Goal: Task Accomplishment & Management: Use online tool/utility

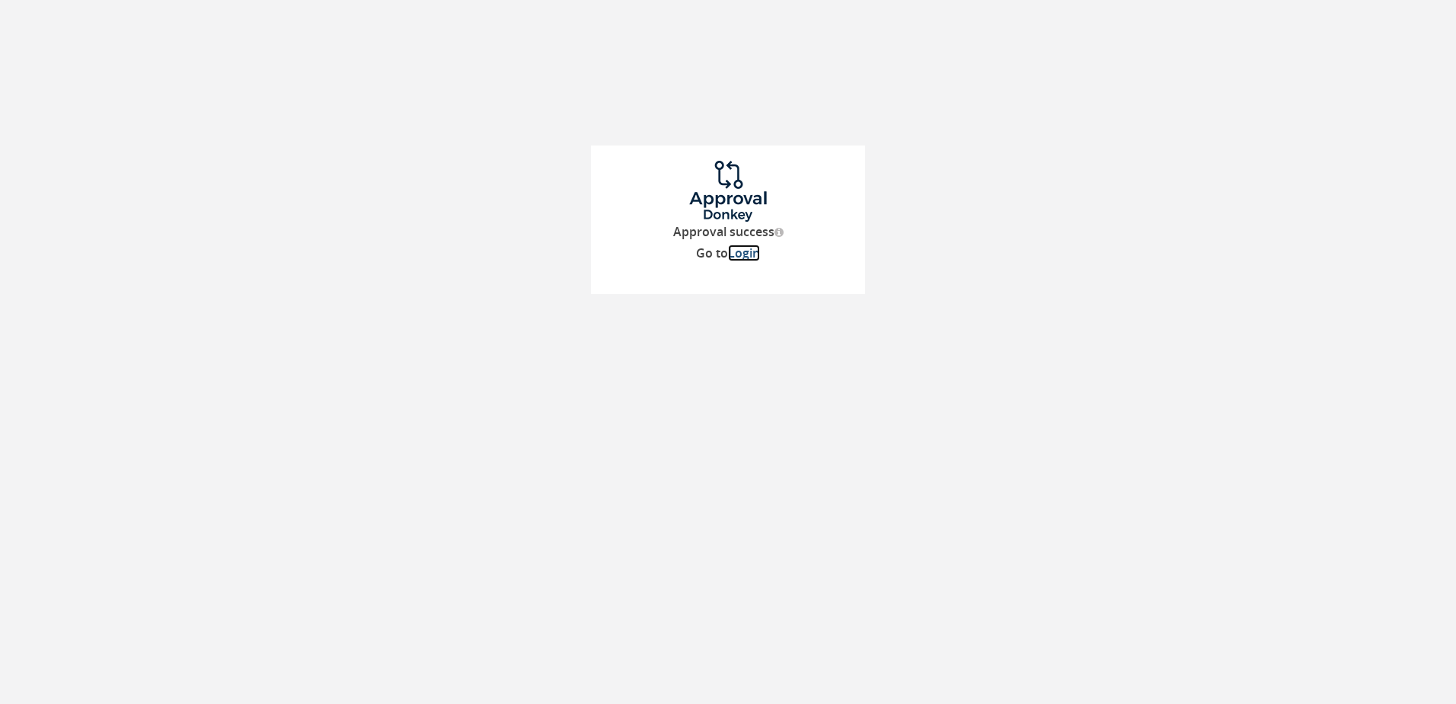
click at [753, 257] on link "Login" at bounding box center [744, 252] width 32 height 17
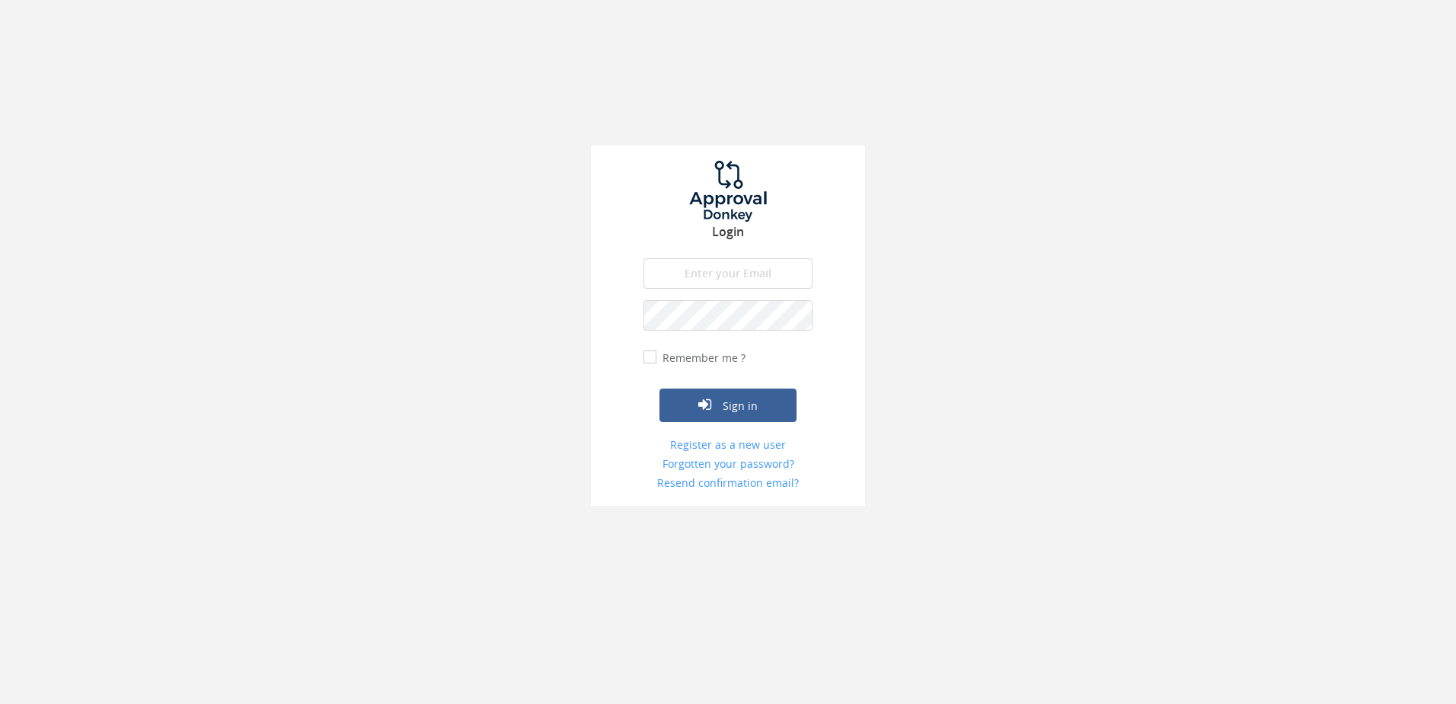
type input "[PERSON_NAME][EMAIL_ADDRESS][DOMAIN_NAME]"
click at [675, 355] on label "Remember me ?" at bounding box center [702, 357] width 87 height 15
click at [653, 355] on input "Remember me ?" at bounding box center [649, 358] width 10 height 10
checkbox input "true"
click at [704, 404] on icon "submit" at bounding box center [704, 404] width 13 height 15
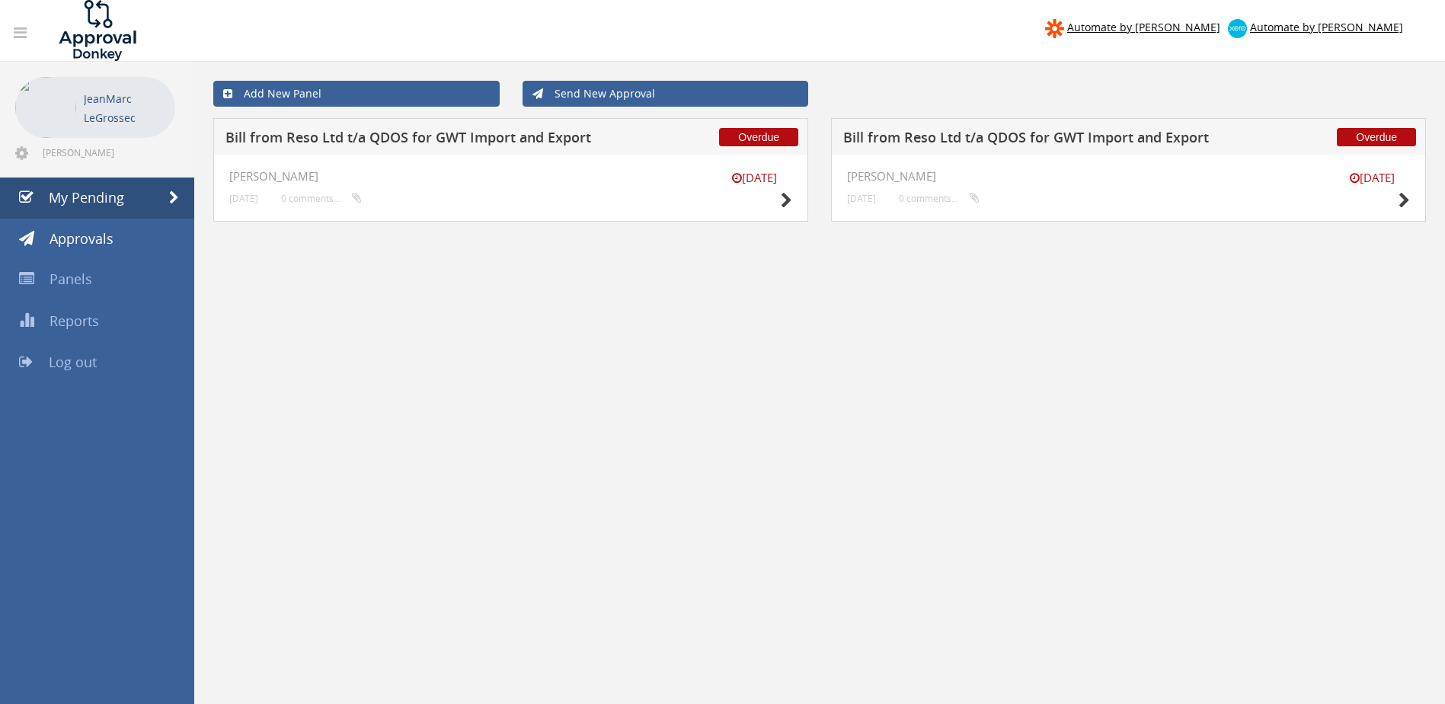
click at [753, 178] on small "[DATE]" at bounding box center [754, 178] width 76 height 16
click at [747, 139] on span "Overdue" at bounding box center [758, 137] width 79 height 18
click at [785, 203] on icon at bounding box center [786, 201] width 11 height 16
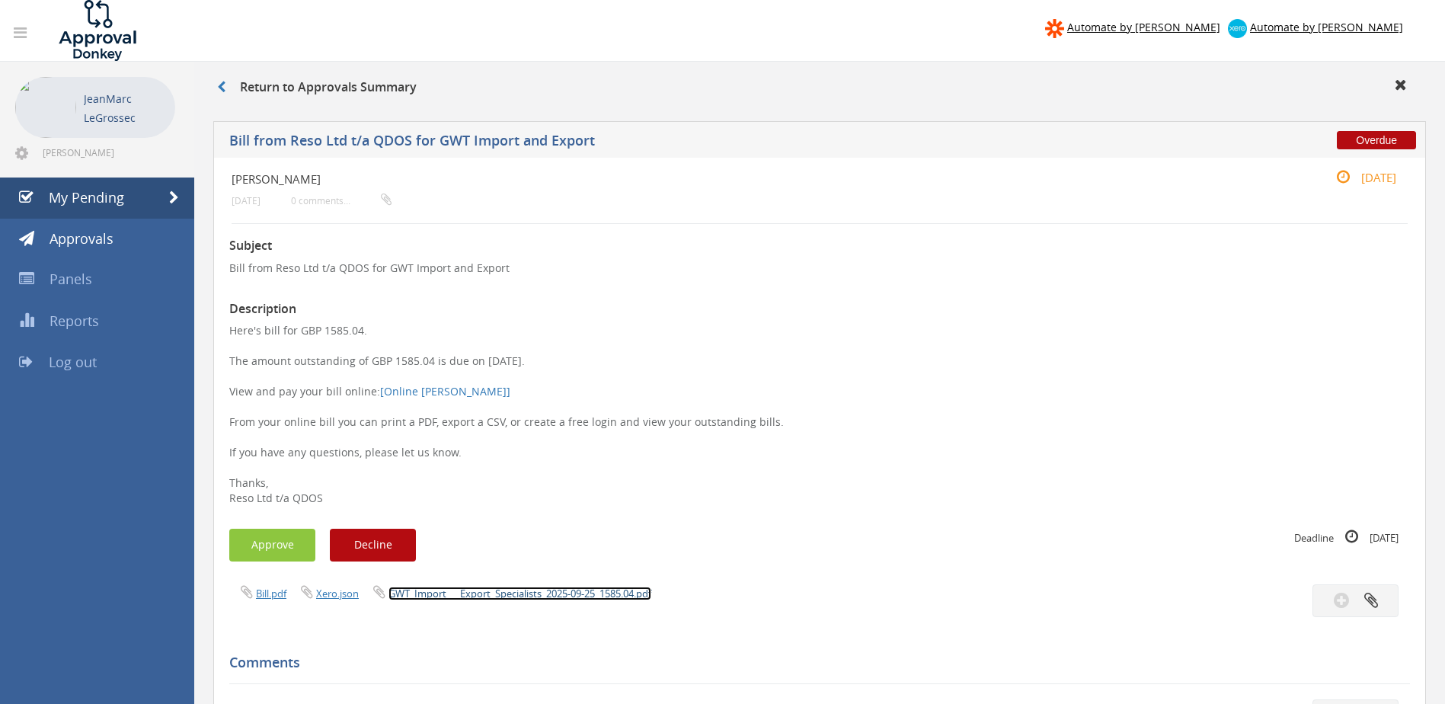
click at [572, 593] on link "GWT_Import___Export_Specialists_2025-09-25_1585.04.pdf" at bounding box center [519, 593] width 263 height 14
click at [1401, 85] on icon at bounding box center [1400, 84] width 12 height 15
click at [286, 545] on button "Approve" at bounding box center [272, 545] width 86 height 33
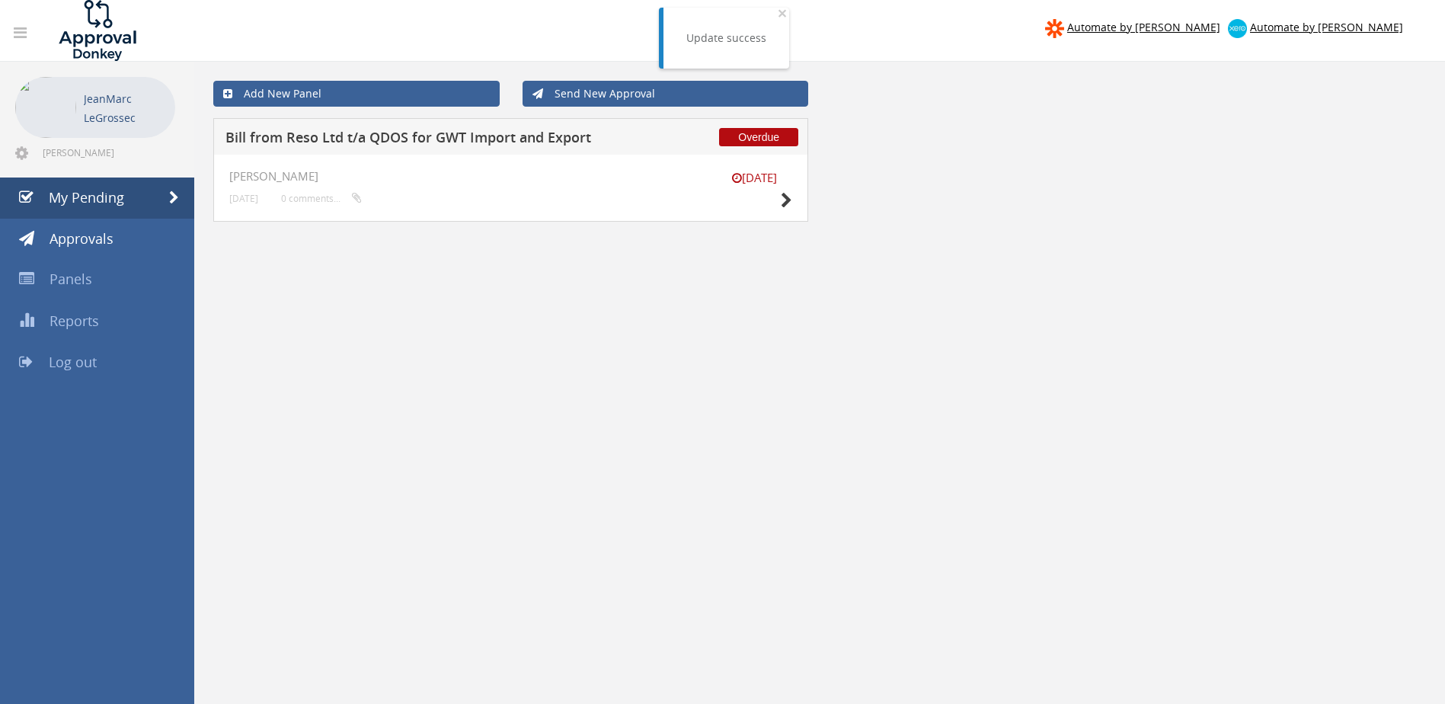
click at [388, 139] on h5 "Bill from Reso Ltd t/a QDOS for GWT Import and Export" at bounding box center [424, 139] width 399 height 19
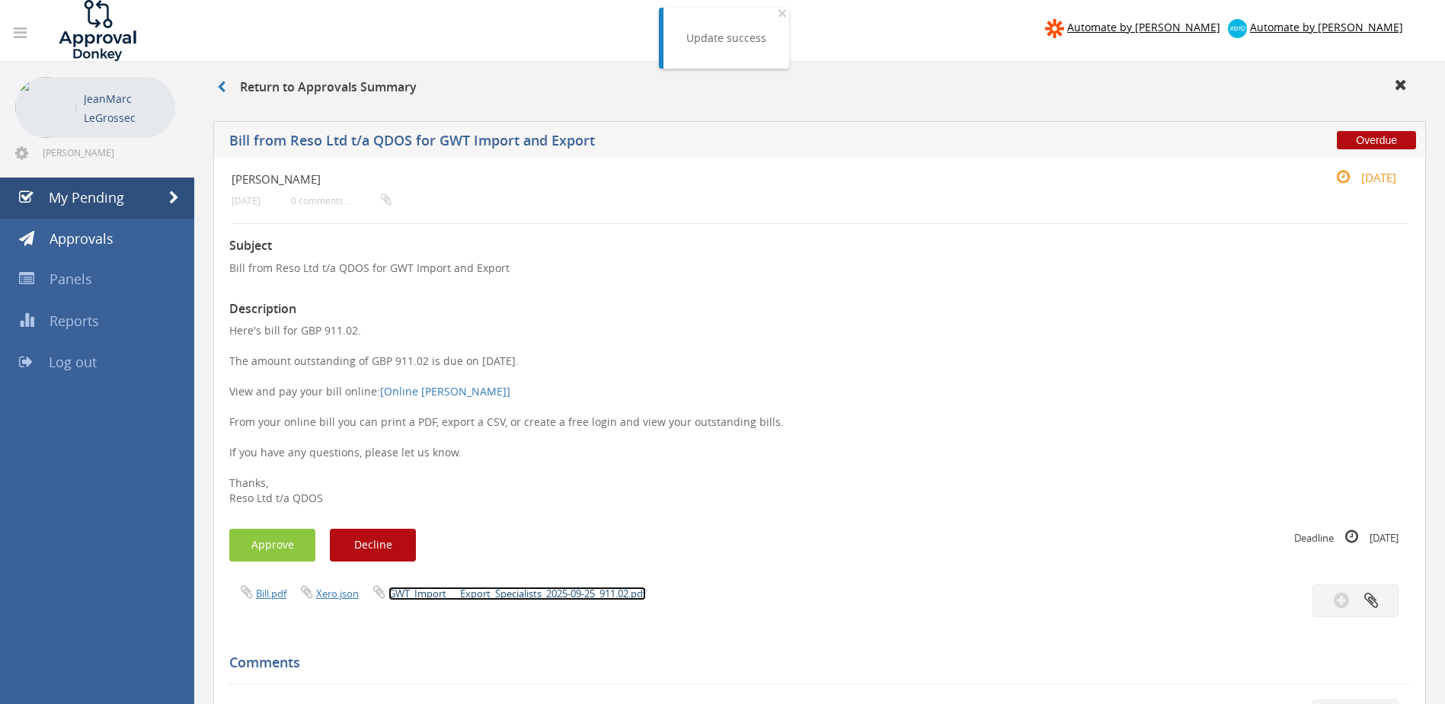
click at [518, 593] on link "GWT_Import___Export_Specialists_2025-09-25_911.02.pdf" at bounding box center [516, 593] width 257 height 14
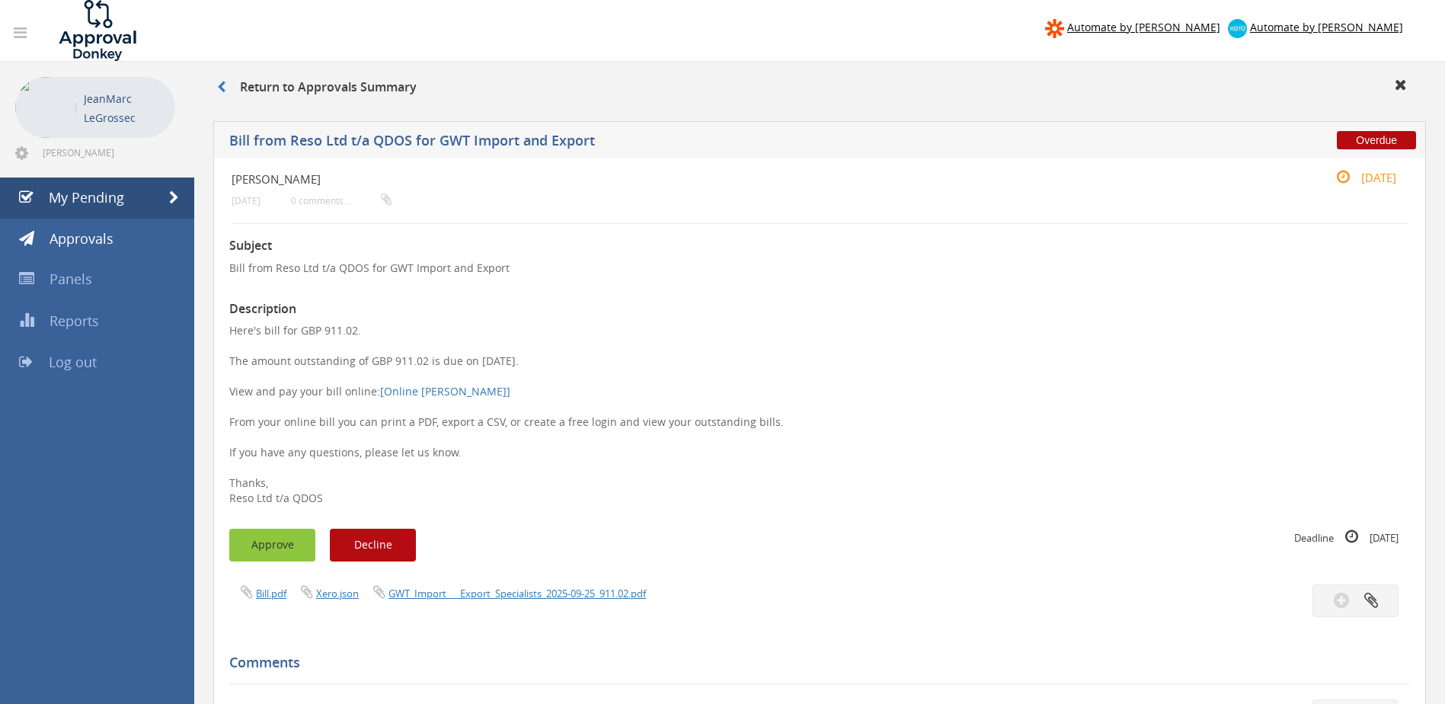
click at [257, 555] on button "Approve" at bounding box center [272, 545] width 86 height 33
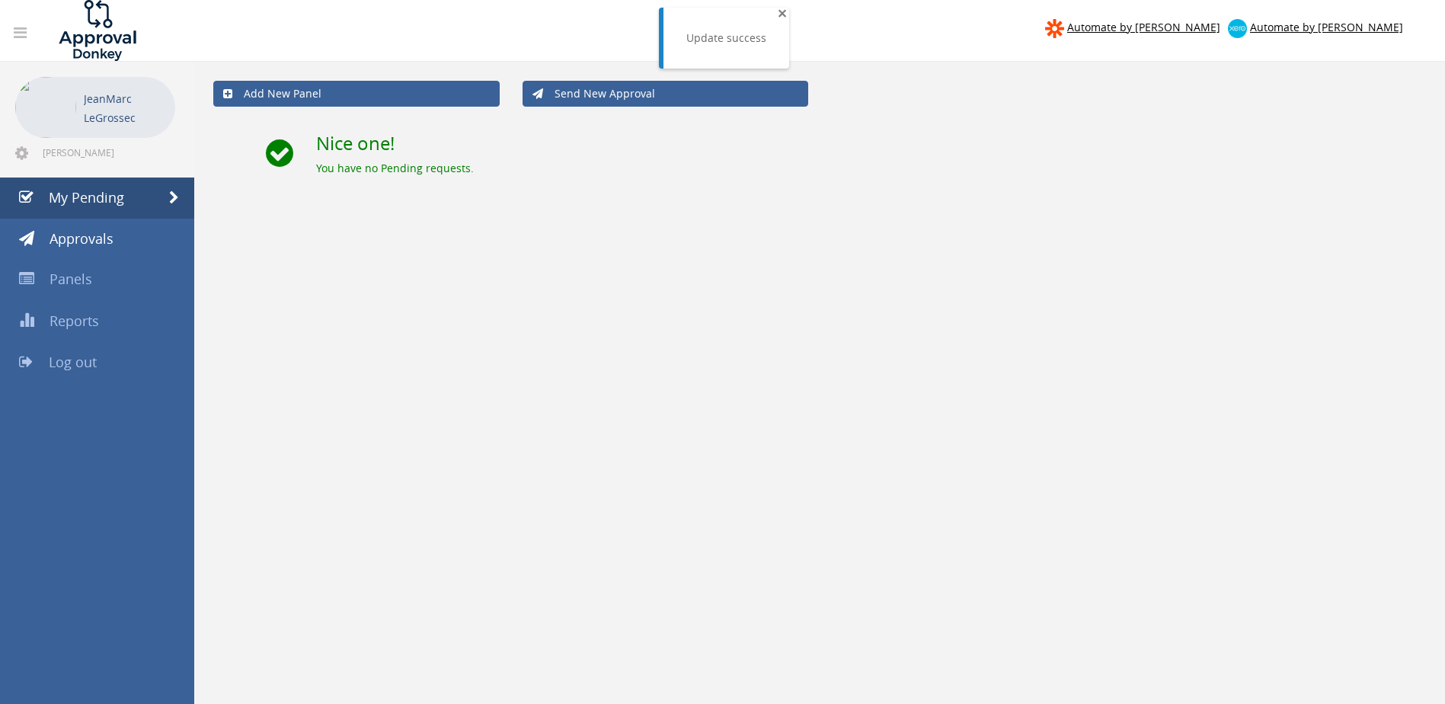
click at [778, 9] on span "×" at bounding box center [782, 12] width 9 height 21
click at [91, 202] on span "My Pending" at bounding box center [86, 197] width 75 height 18
